Goal: Information Seeking & Learning: Understand process/instructions

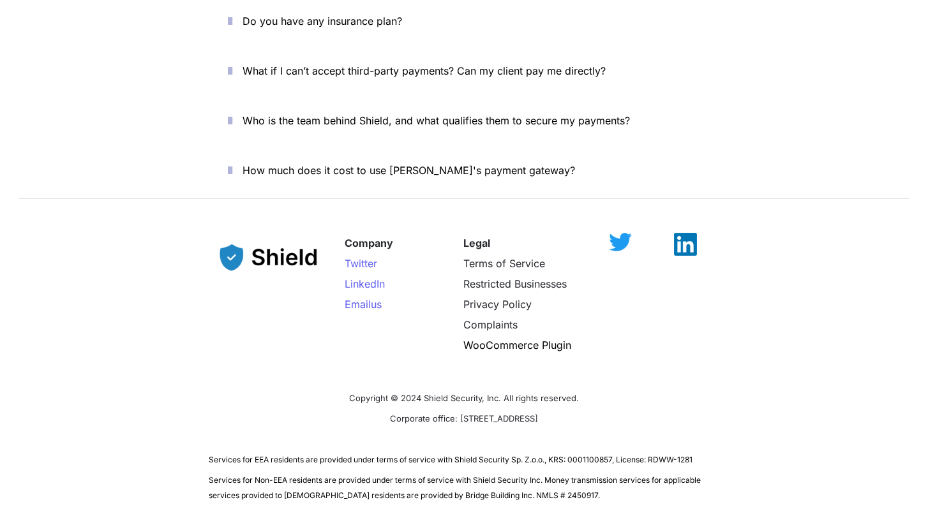
scroll to position [4501, 0]
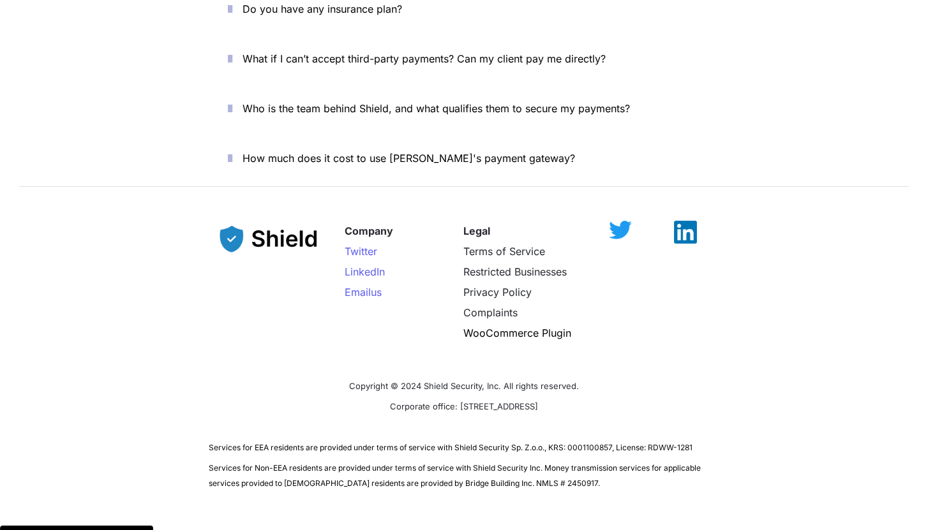
click at [285, 214] on img at bounding box center [269, 238] width 121 height 49
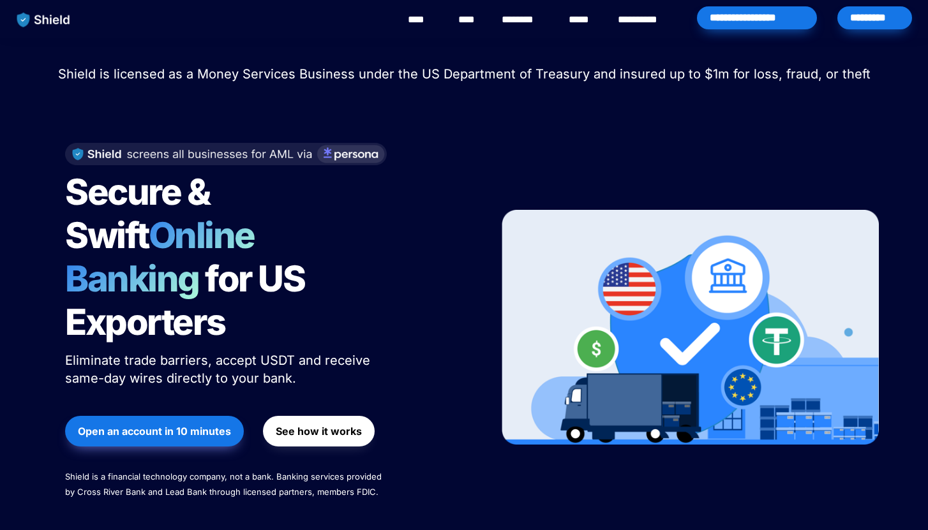
click at [636, 19] on link "**********" at bounding box center [647, 19] width 58 height 15
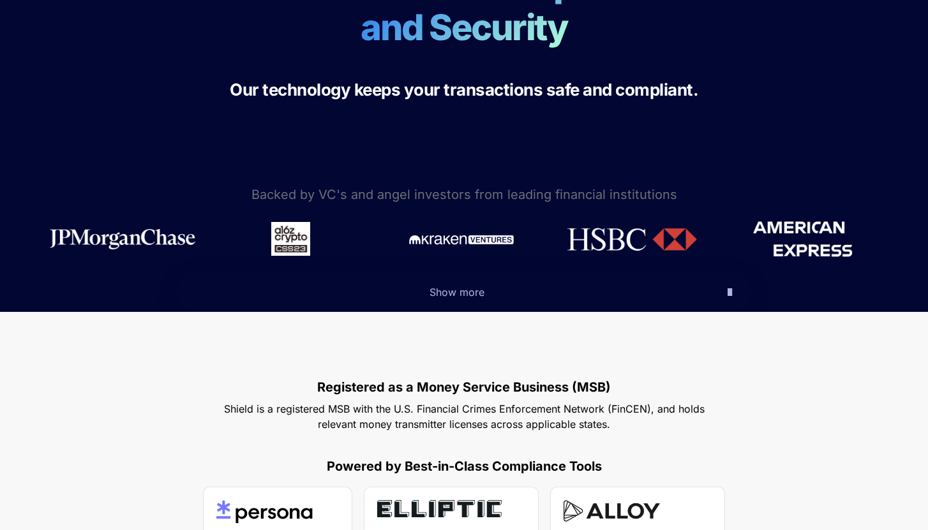
scroll to position [402, 0]
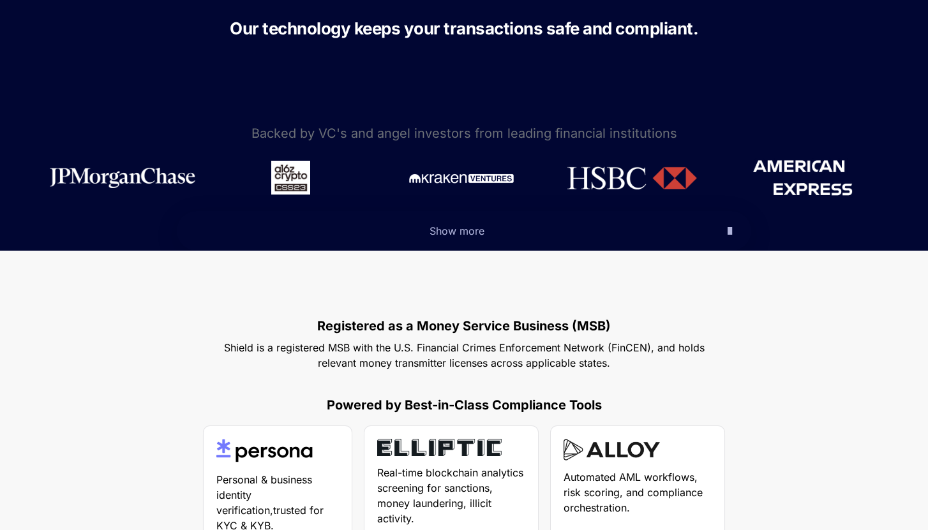
click at [462, 243] on button "Show more" at bounding box center [464, 231] width 575 height 40
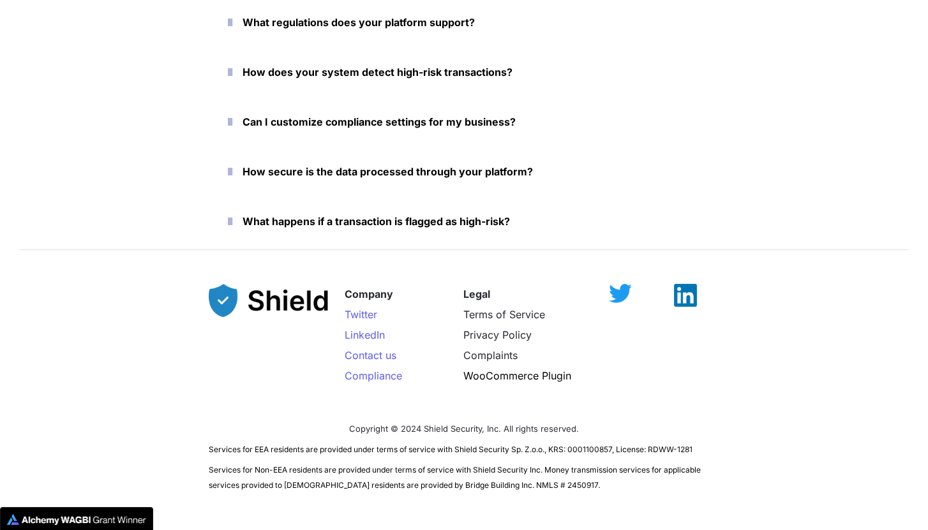
scroll to position [3334, 0]
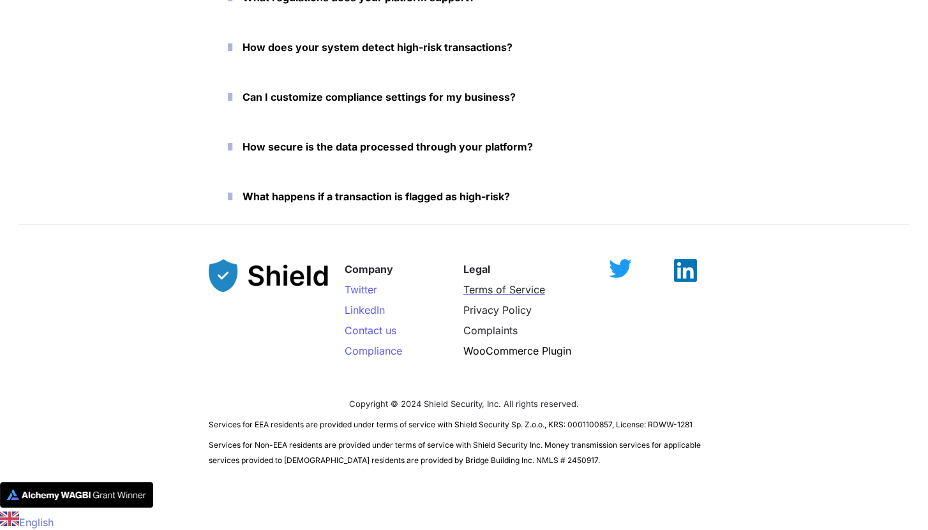
click at [488, 288] on span "Terms of Service" at bounding box center [504, 289] width 82 height 13
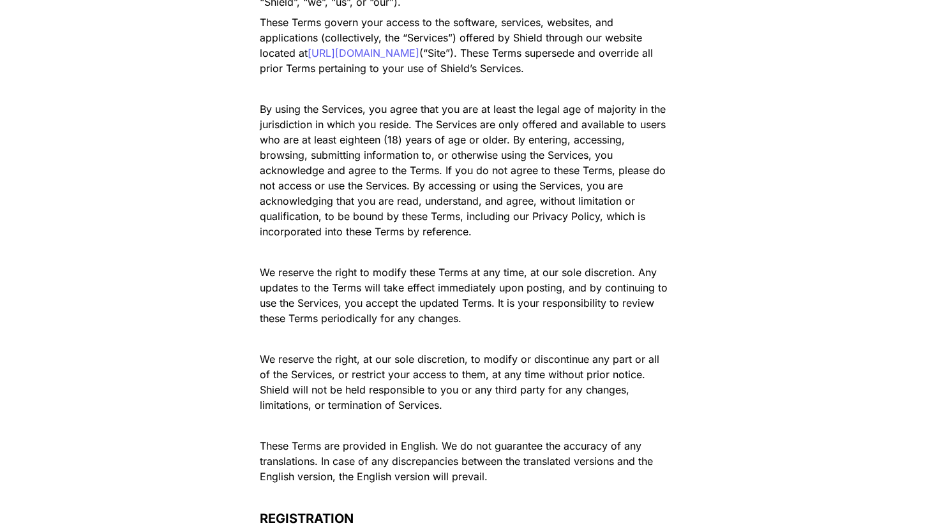
scroll to position [455, 0]
